Goal: Information Seeking & Learning: Learn about a topic

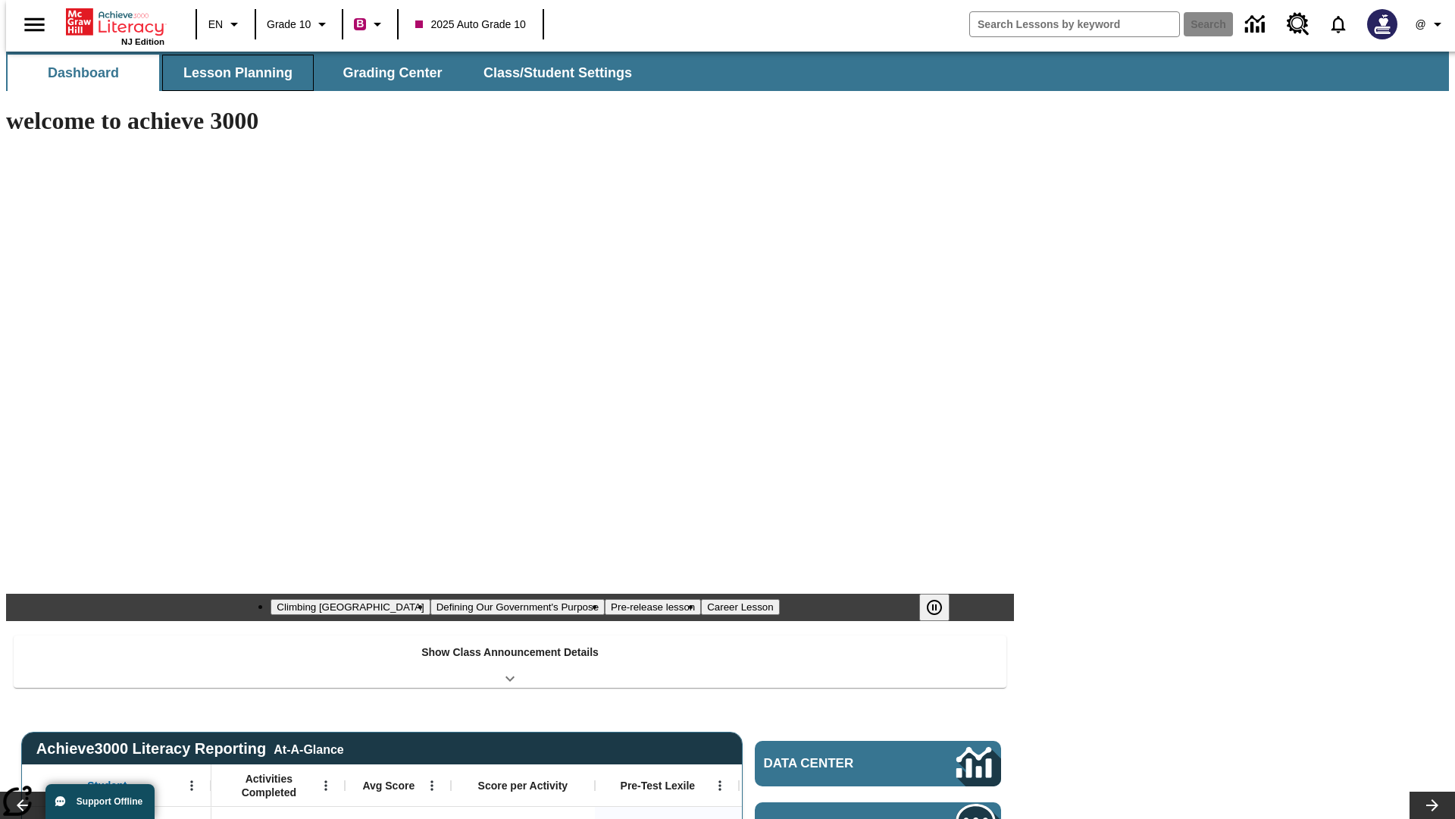
click at [232, 73] on button "Lesson Planning" at bounding box center [238, 73] width 152 height 36
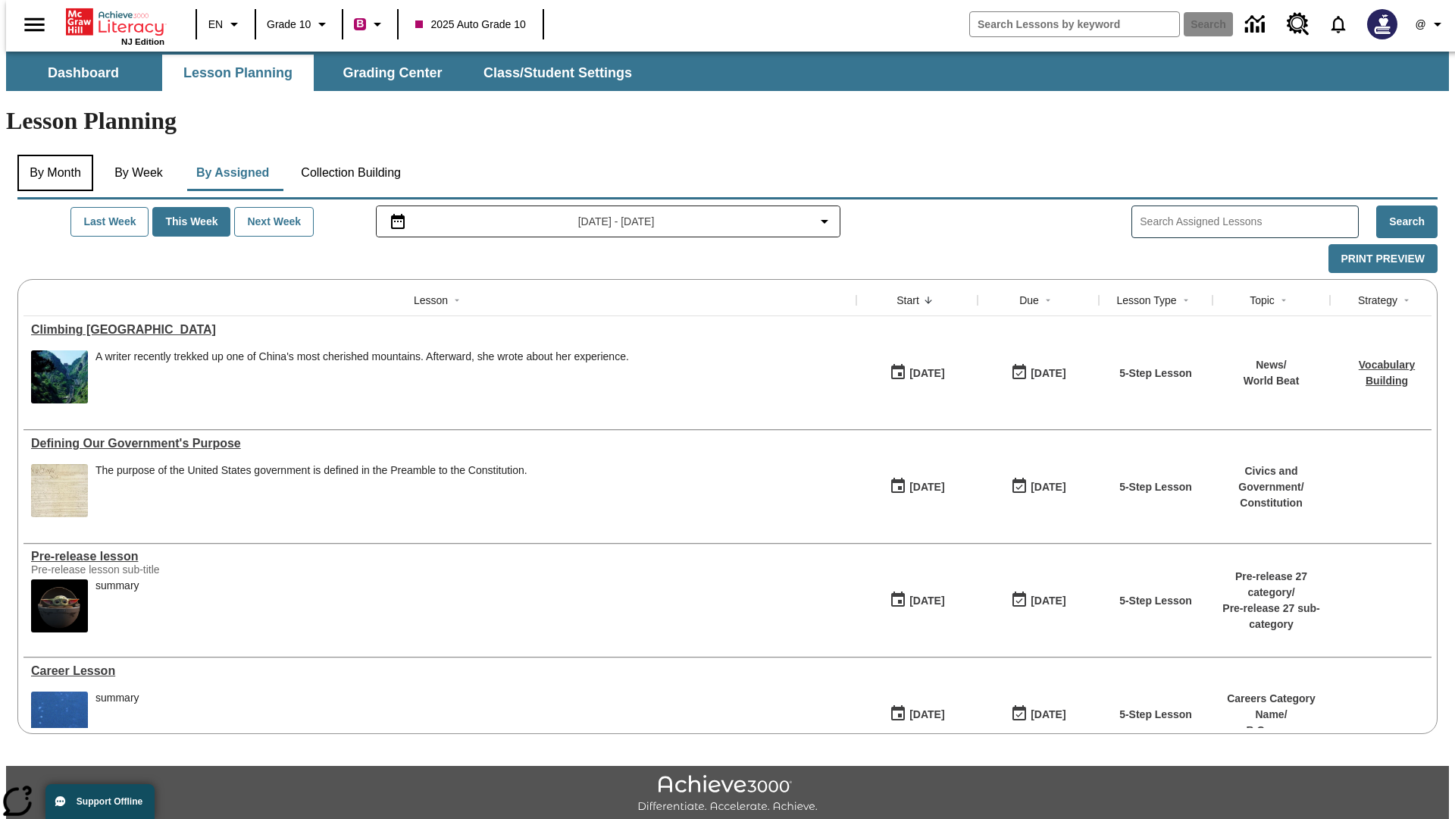
click at [51, 155] on button "By Month" at bounding box center [55, 173] width 76 height 36
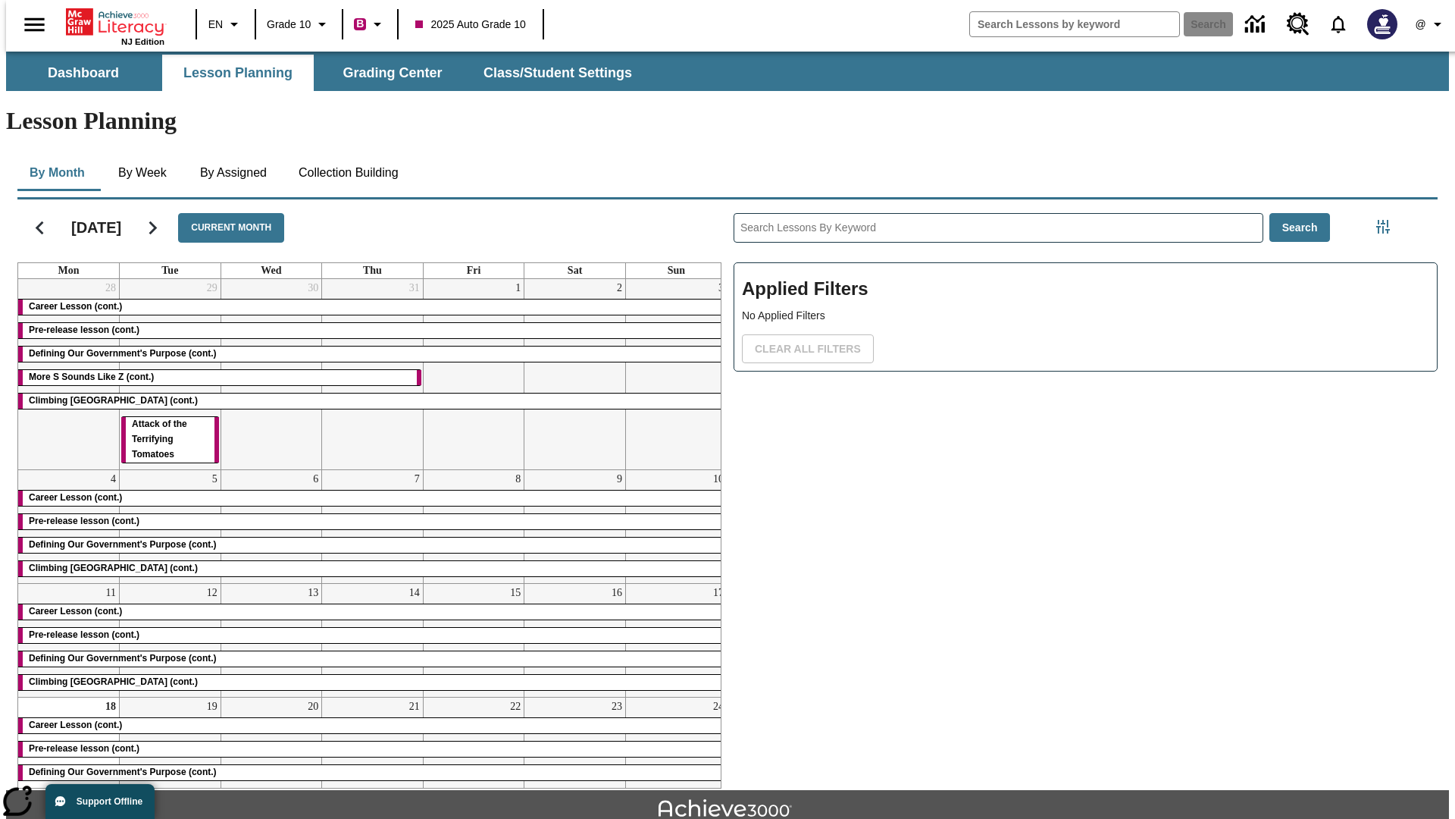
click at [366, 299] on div "Career Lesson (cont.)" at bounding box center [372, 306] width 709 height 15
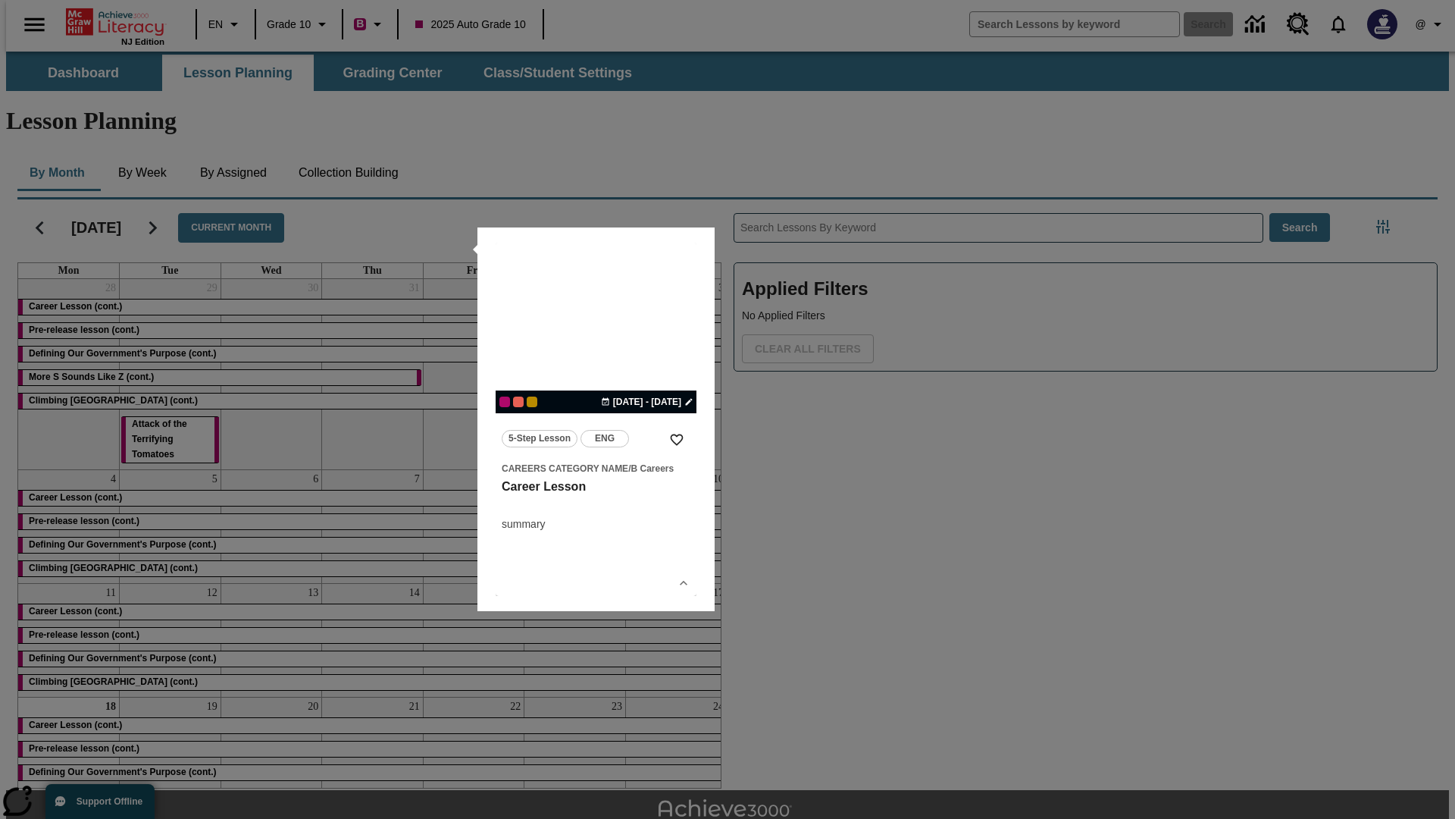
scroll to position [33, 0]
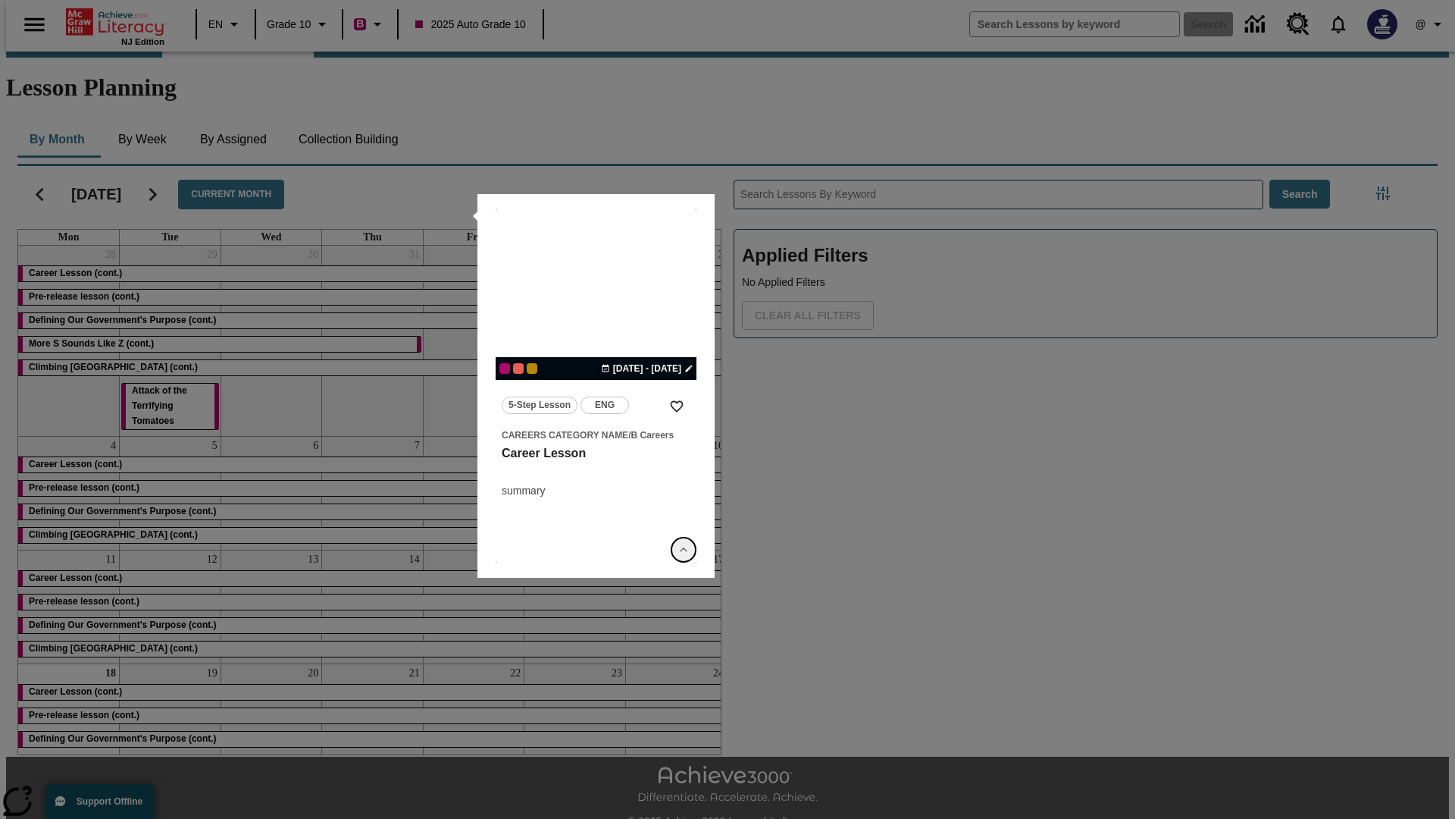
click at [684, 549] on icon "Show Details" at bounding box center [683, 549] width 15 height 15
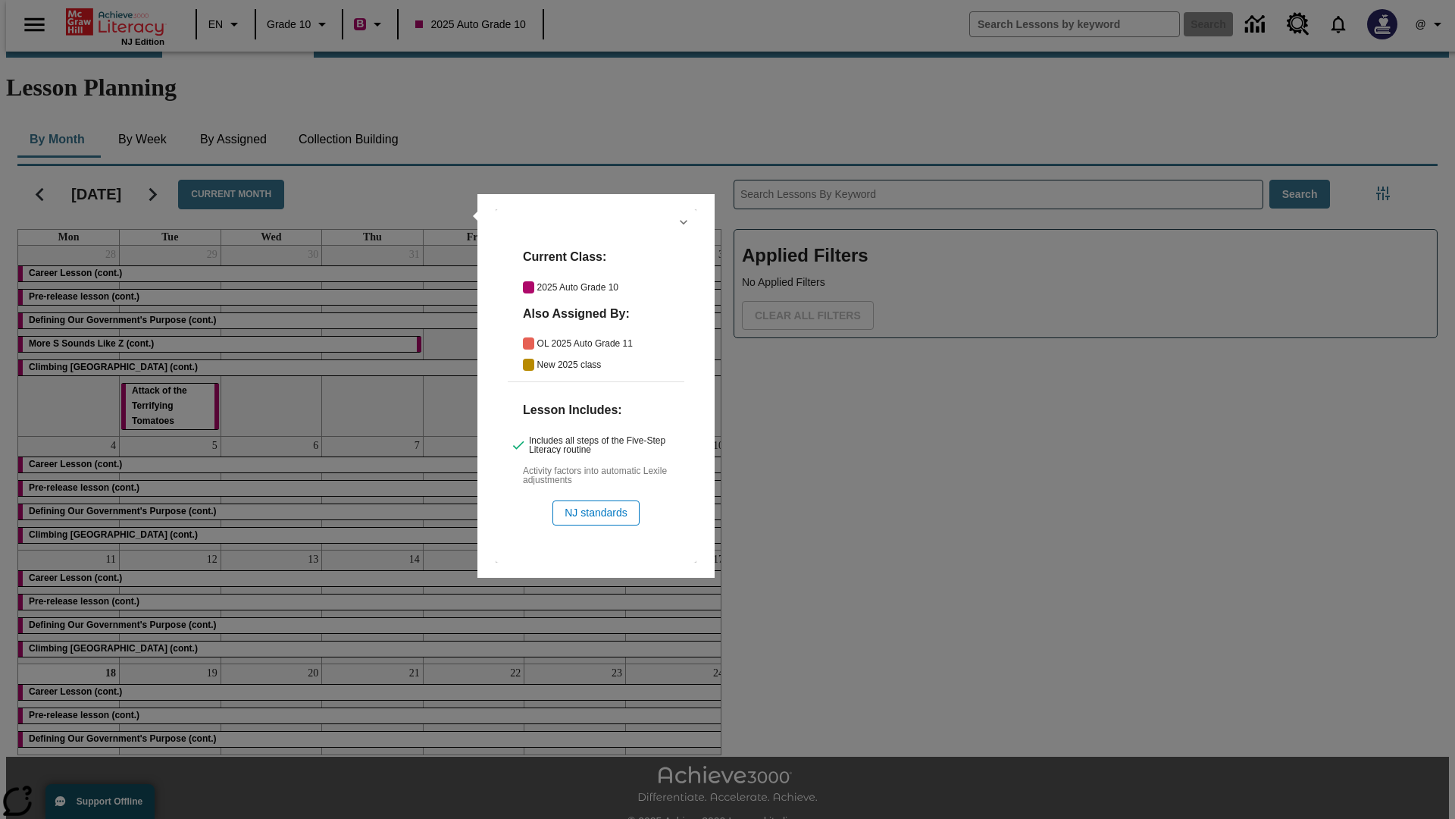
click at [684, 222] on icon "Hide Details" at bounding box center [683, 221] width 15 height 15
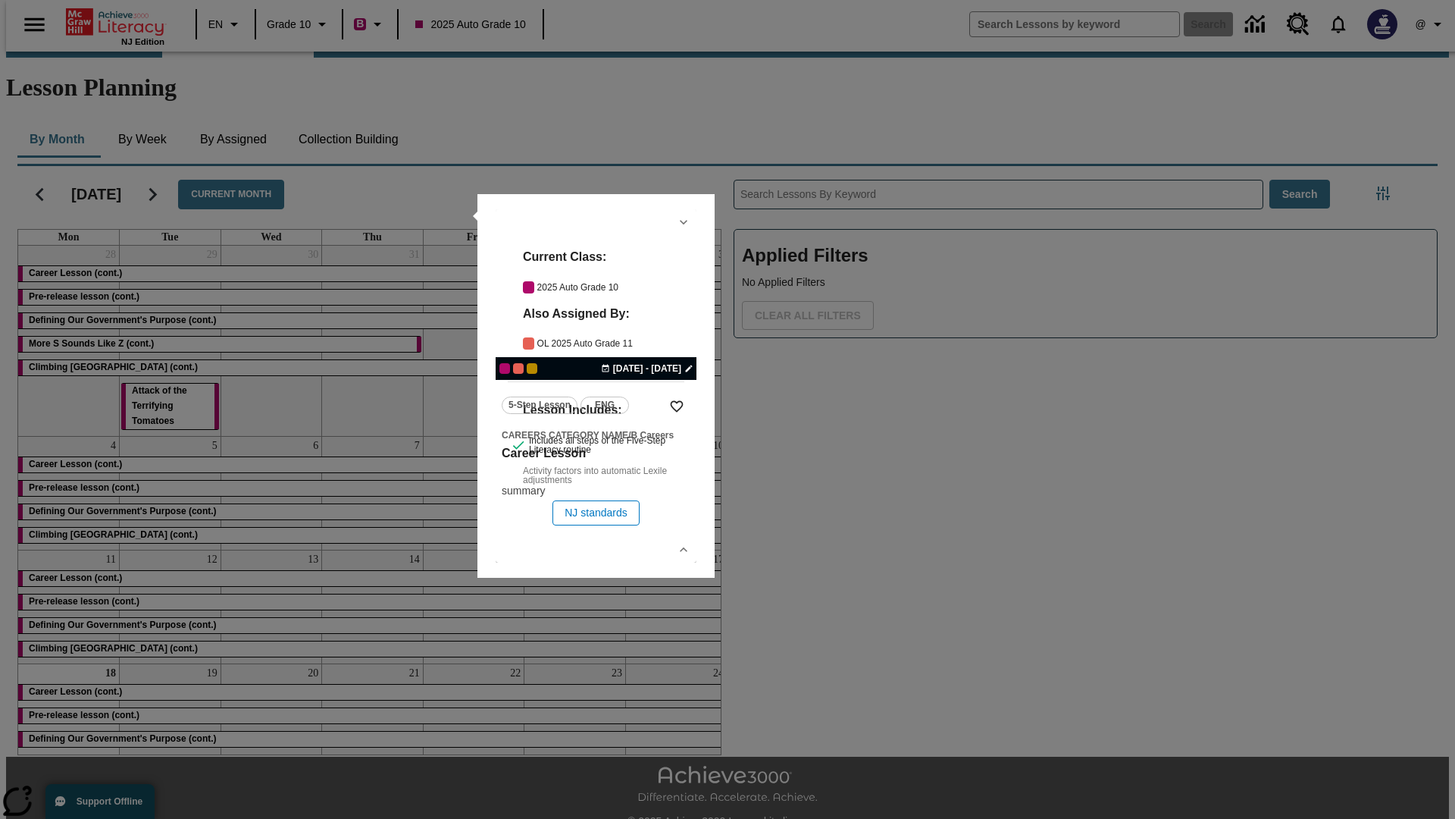
click at [596, 386] on link "lesson details" at bounding box center [596, 385] width 201 height 353
